Goal: Task Accomplishment & Management: Complete application form

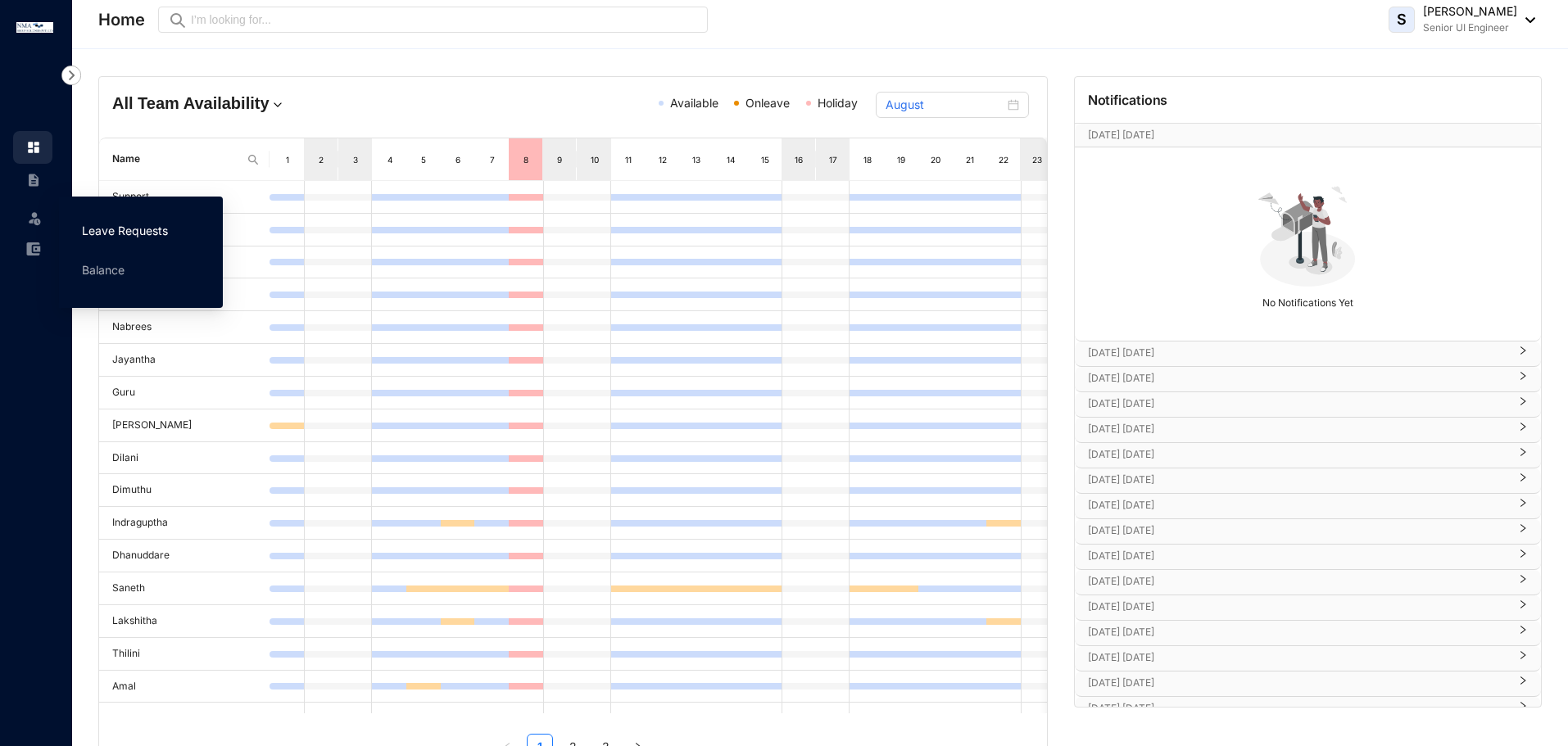
click at [121, 227] on link "Leave Requests" at bounding box center [124, 230] width 86 height 14
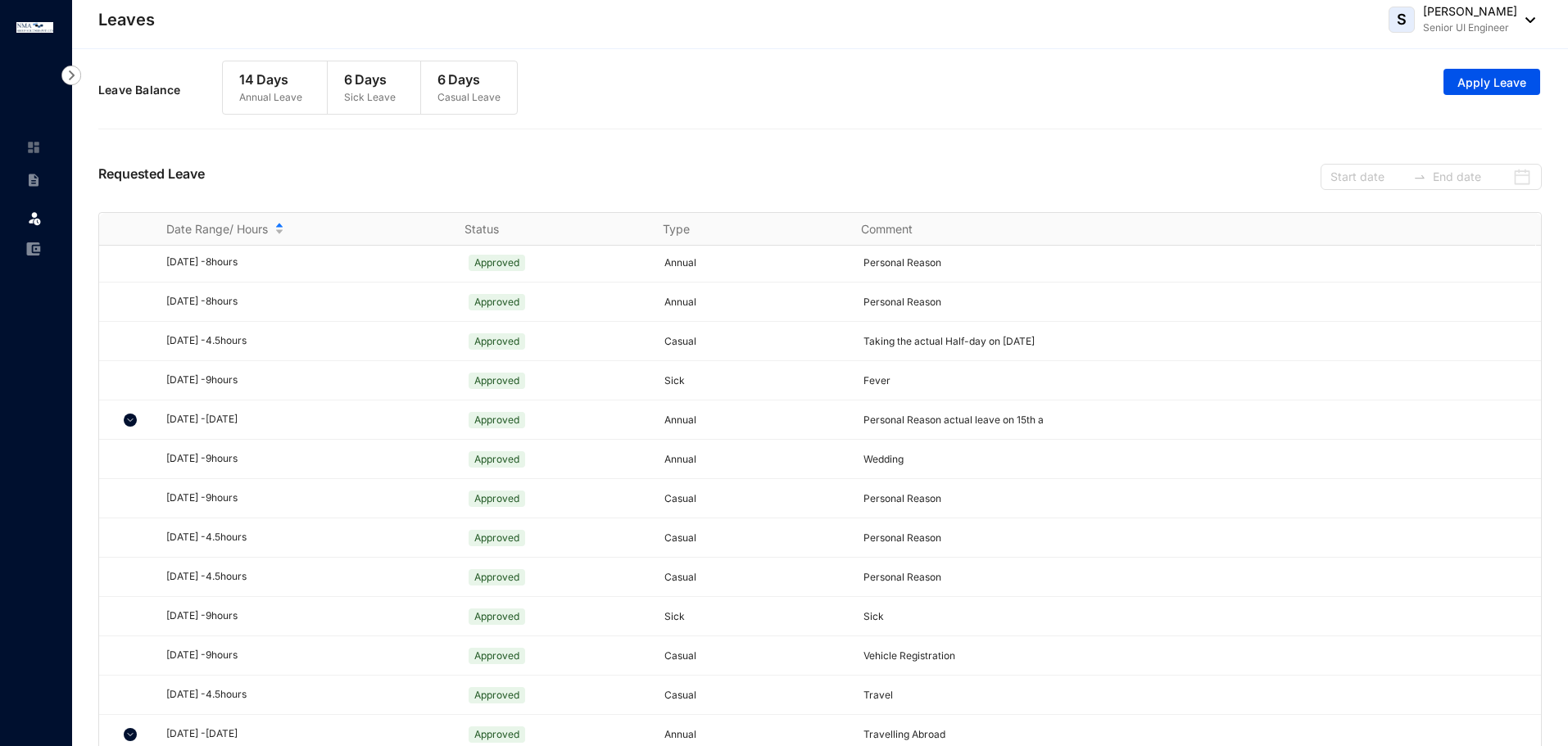
scroll to position [28, 0]
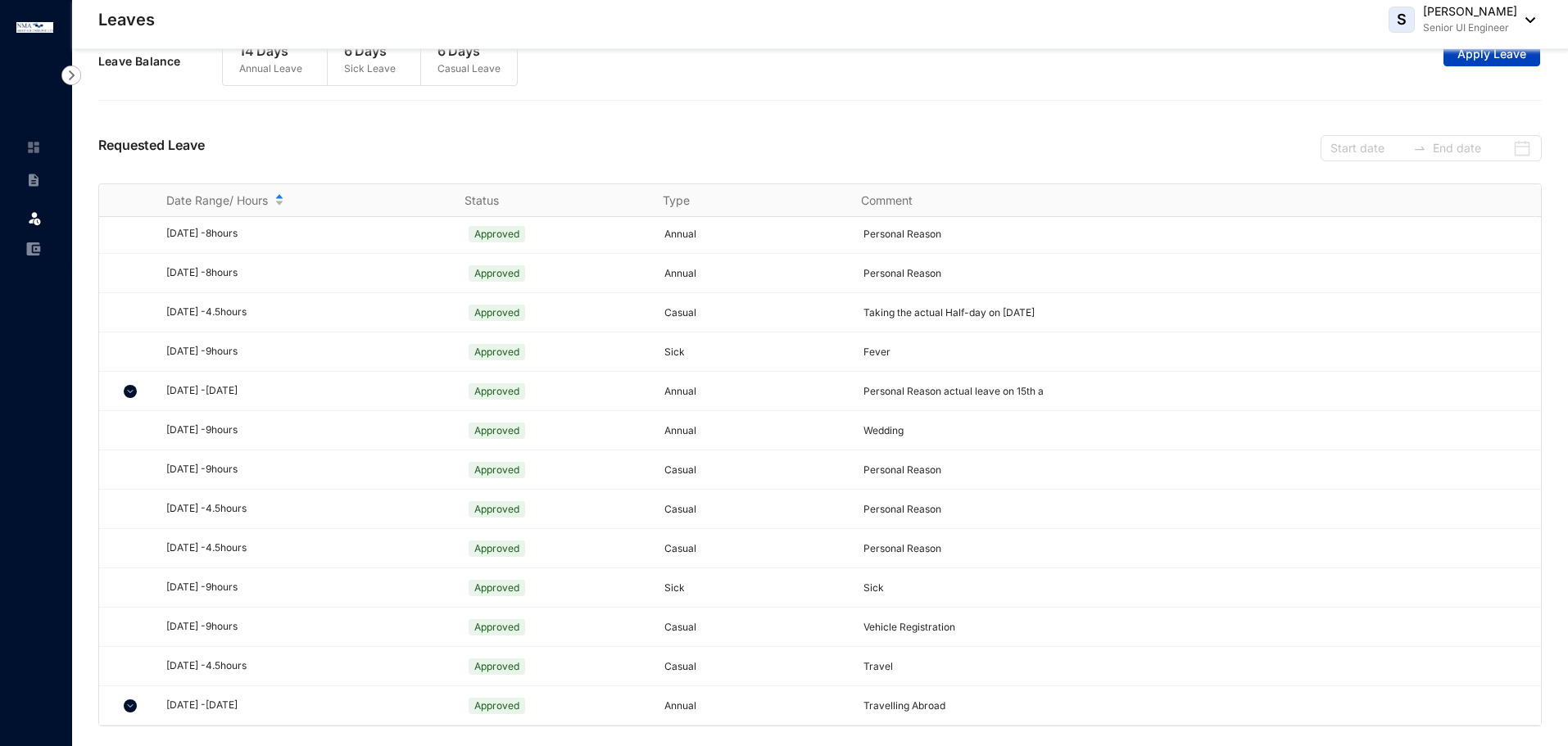
click at [1464, 56] on span "Apply Leave" at bounding box center [1491, 54] width 69 height 16
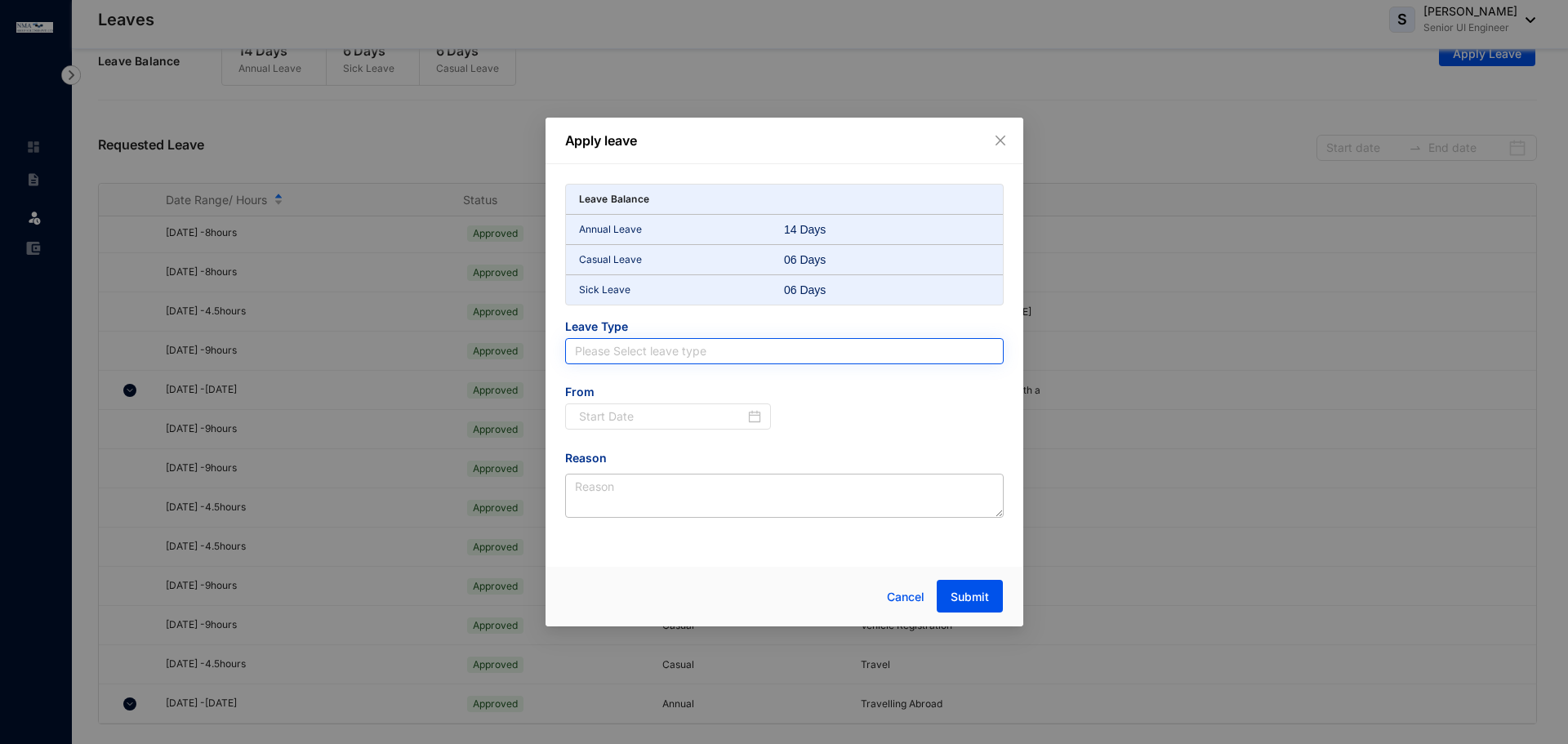
click at [673, 353] on input "search" at bounding box center [784, 351] width 419 height 24
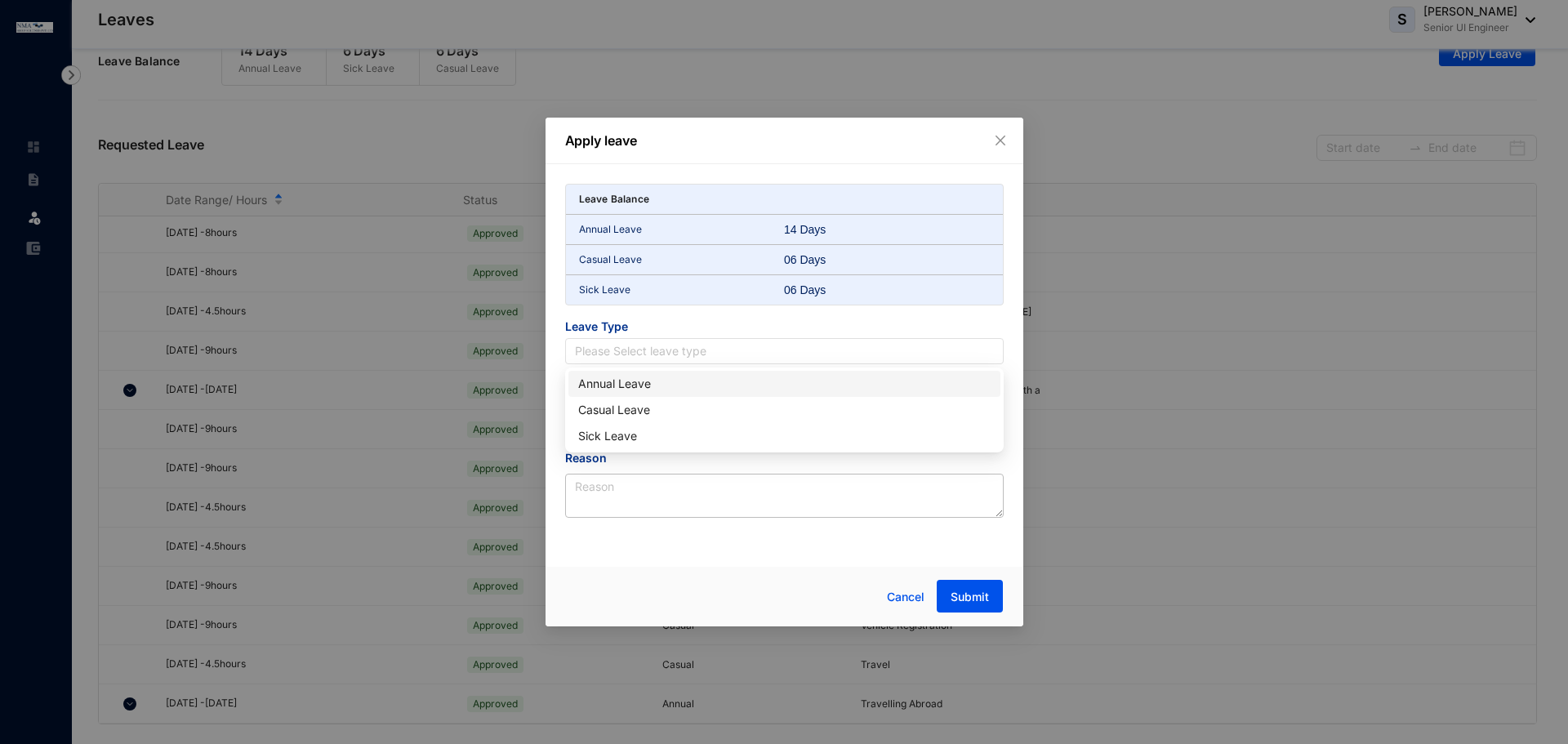
click at [666, 380] on div "Annual Leave" at bounding box center [784, 383] width 412 height 18
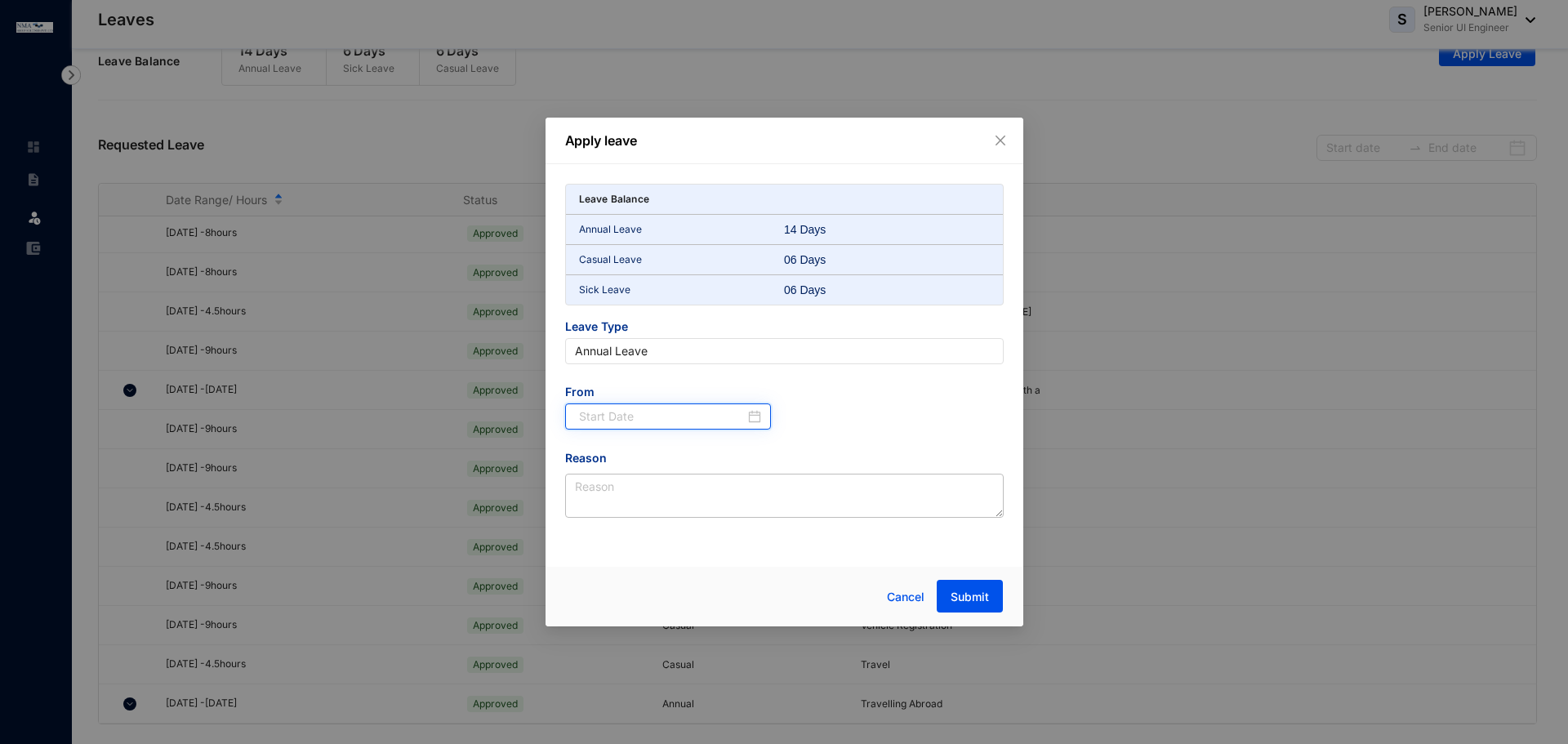
click at [637, 417] on input at bounding box center [663, 416] width 167 height 18
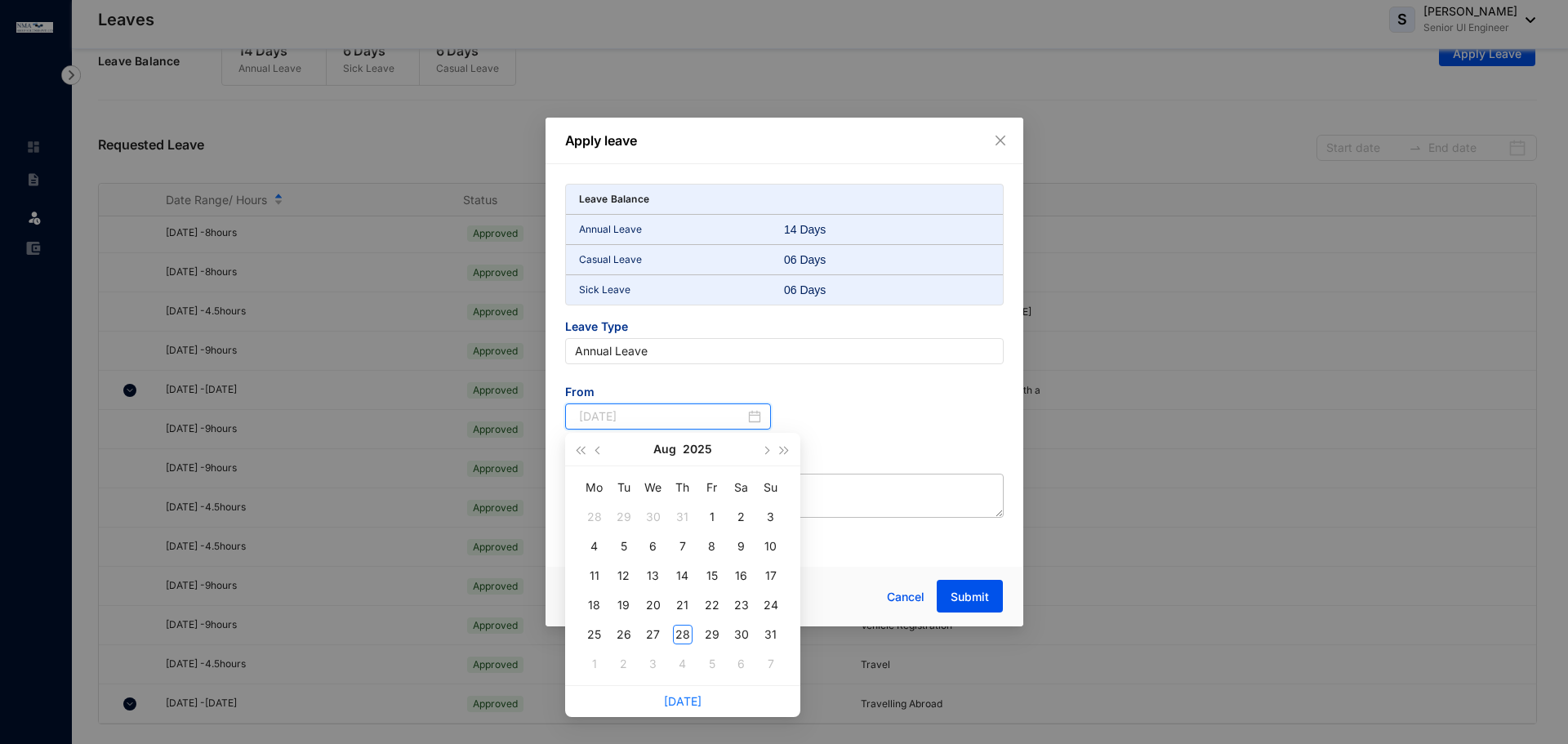
type input "[DATE]"
click at [771, 447] on button "button" at bounding box center [766, 449] width 18 height 33
type input "[DATE]"
click at [688, 513] on div "4" at bounding box center [682, 516] width 20 height 20
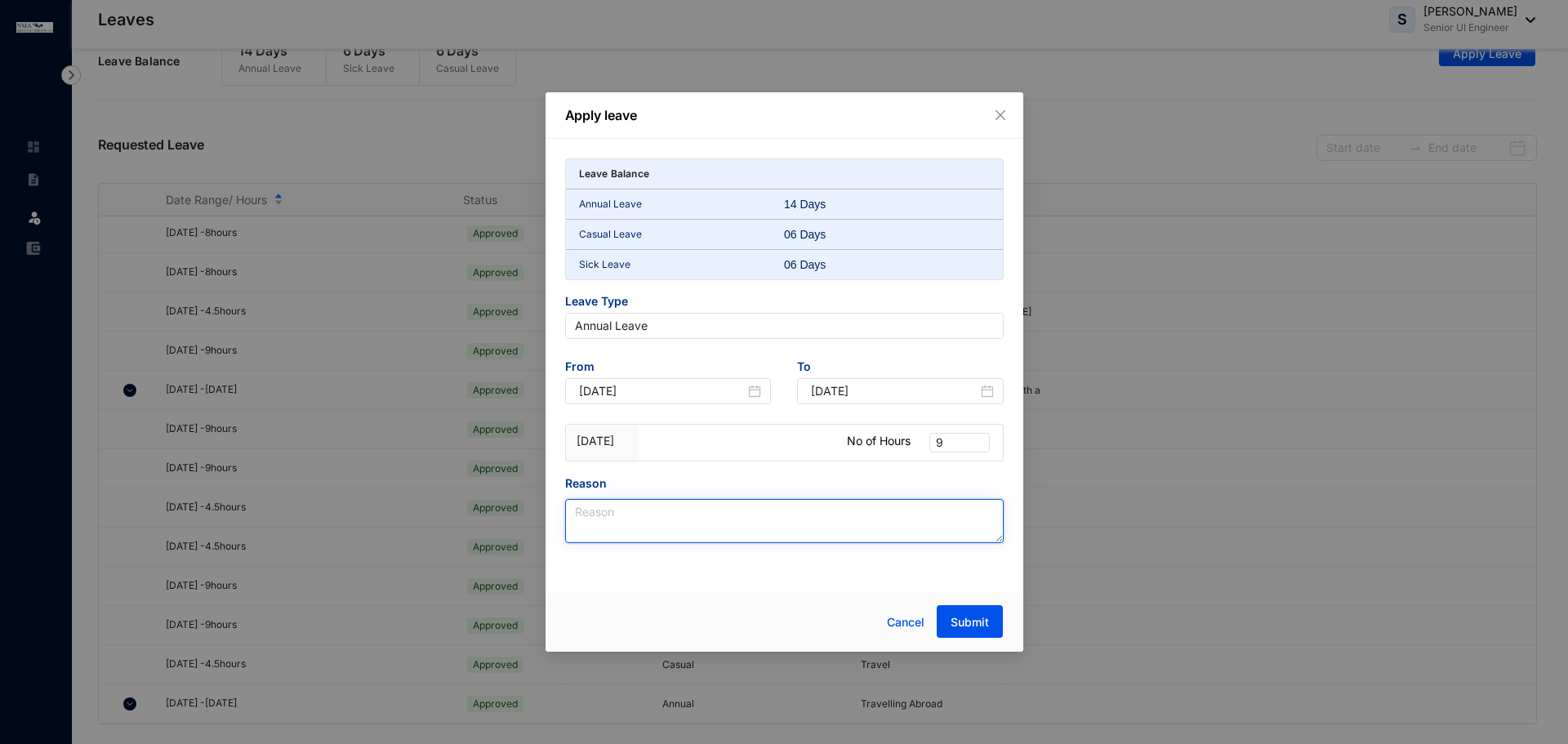
click at [718, 504] on textarea "Reason" at bounding box center [784, 520] width 439 height 44
type textarea "Wedding"
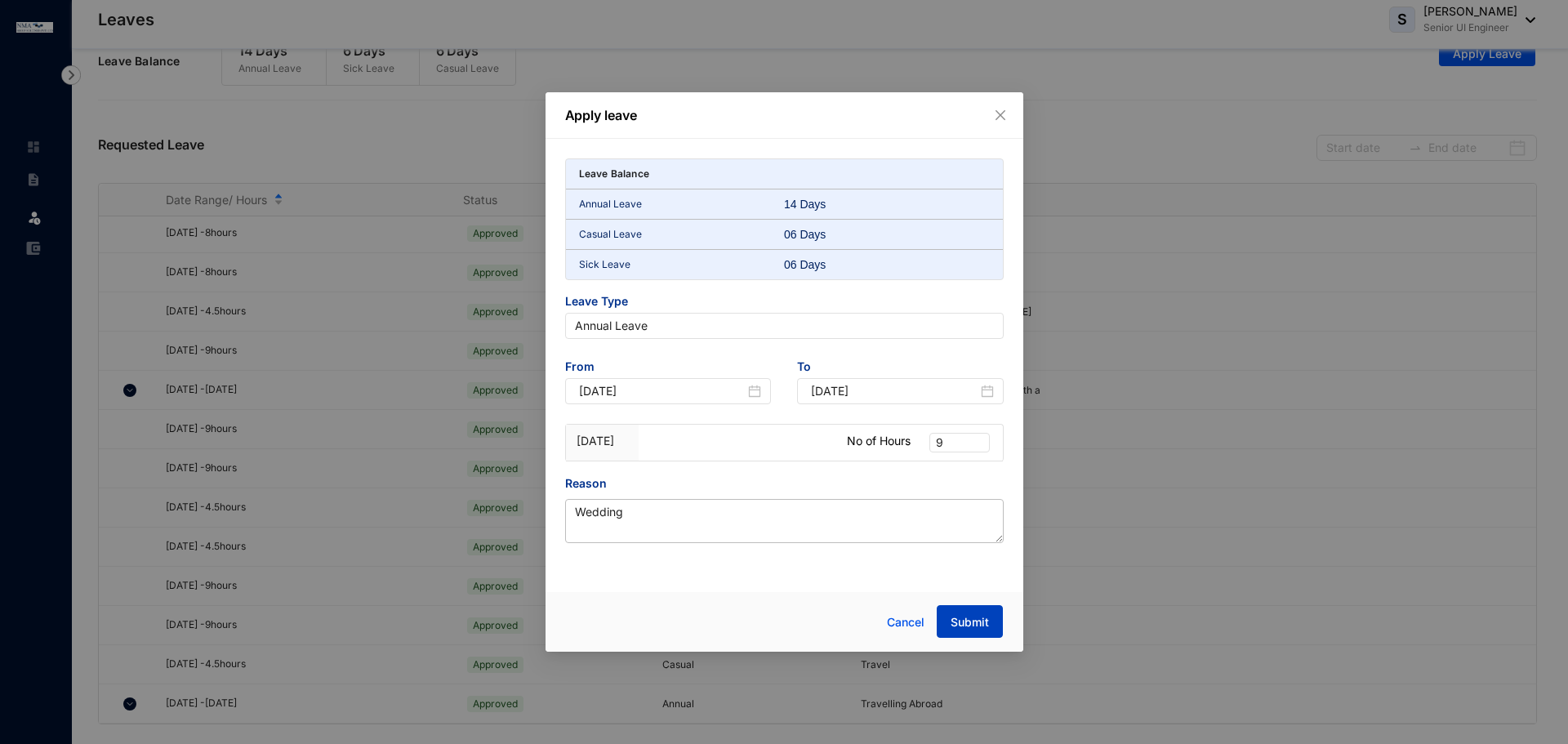
click at [973, 623] on span "Submit" at bounding box center [969, 621] width 38 height 16
